Goal: Task Accomplishment & Management: Complete application form

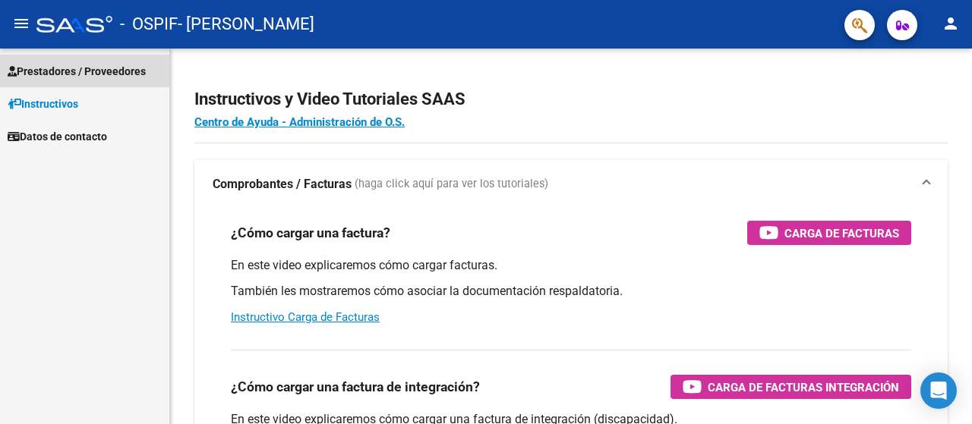
click at [132, 69] on span "Prestadores / Proveedores" at bounding box center [77, 71] width 138 height 17
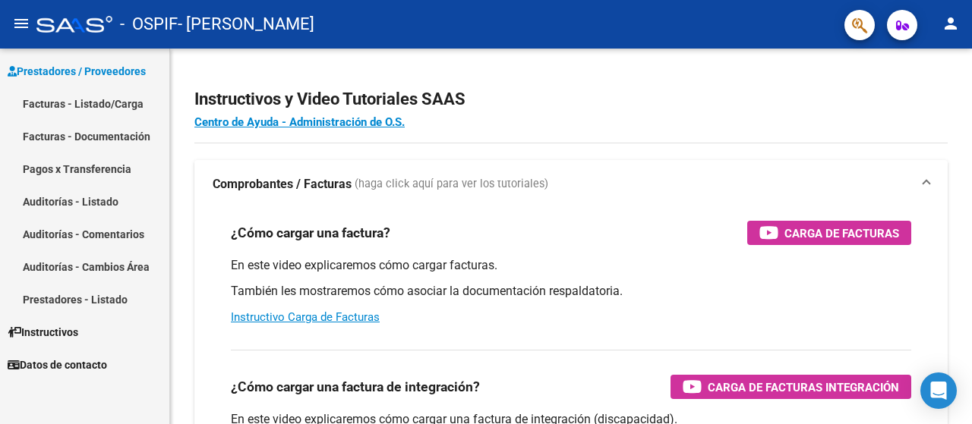
click at [133, 105] on link "Facturas - Listado/Carga" at bounding box center [84, 103] width 169 height 33
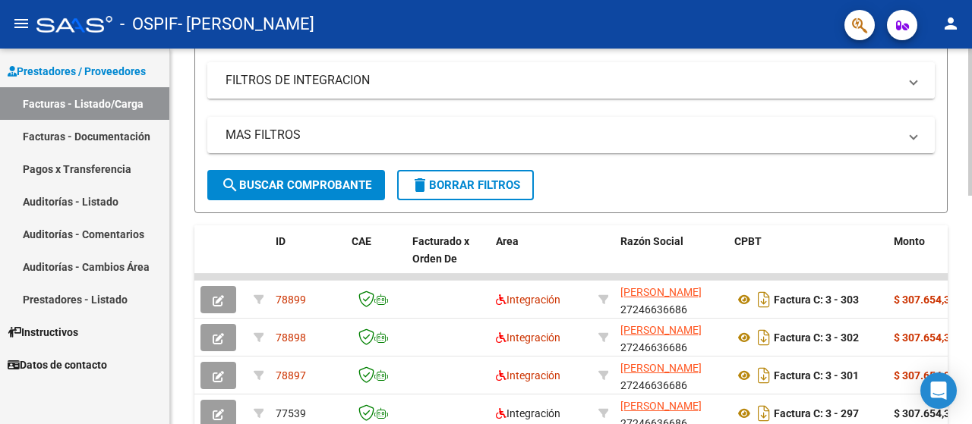
scroll to position [304, 0]
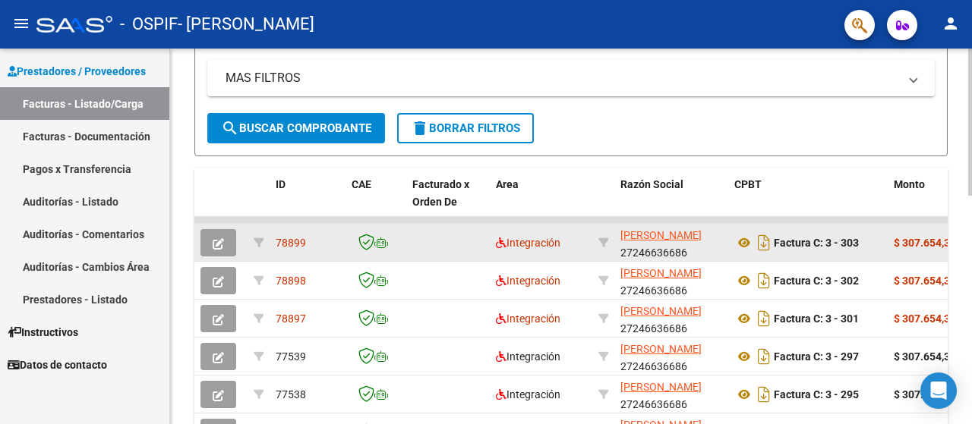
click at [207, 241] on button "button" at bounding box center [218, 242] width 36 height 27
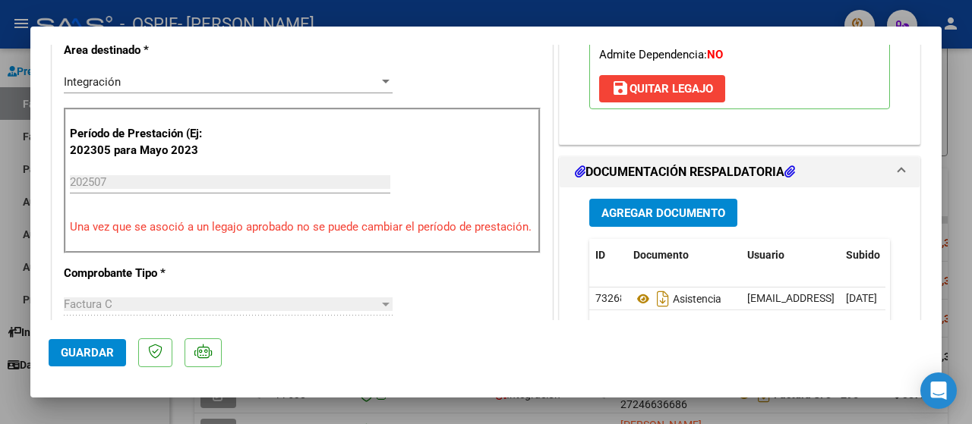
scroll to position [405, 0]
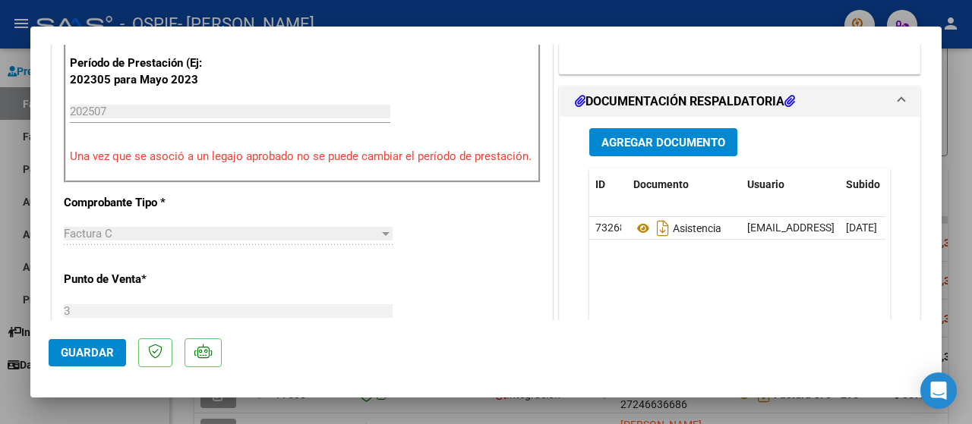
click at [11, 151] on div at bounding box center [486, 212] width 972 height 424
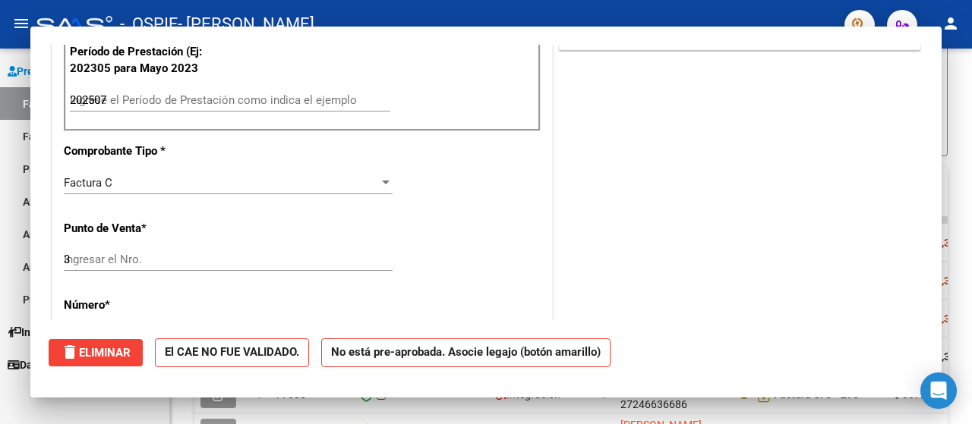
type input "$ 0,00"
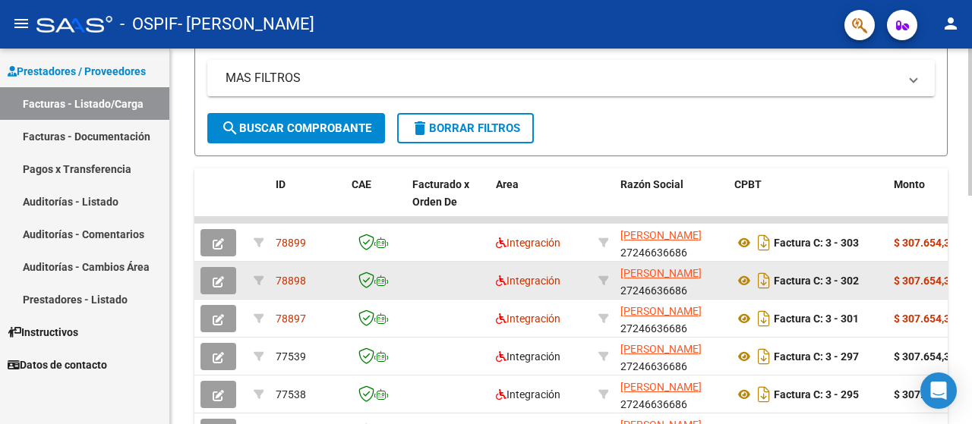
click at [219, 276] on icon "button" at bounding box center [218, 281] width 11 height 11
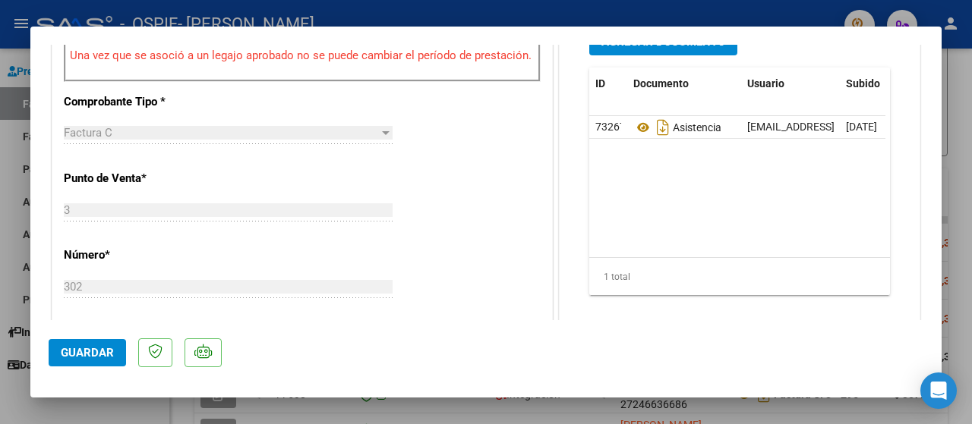
scroll to position [506, 0]
click at [21, 191] on div at bounding box center [486, 212] width 972 height 424
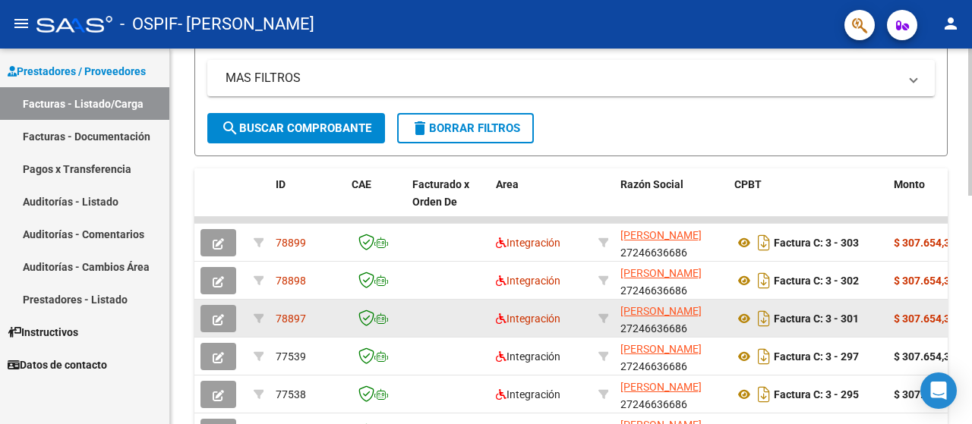
click at [213, 320] on icon "button" at bounding box center [218, 319] width 11 height 11
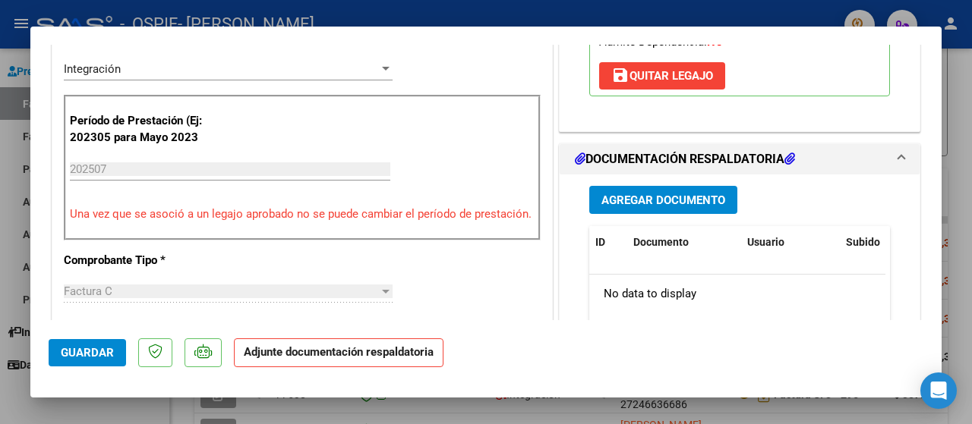
scroll to position [202, 0]
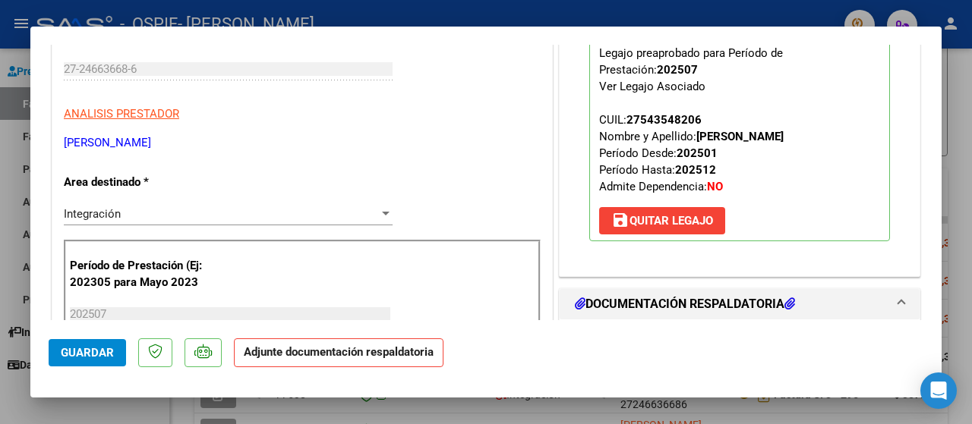
click at [3, 219] on div at bounding box center [486, 212] width 972 height 424
